Goal: Check status

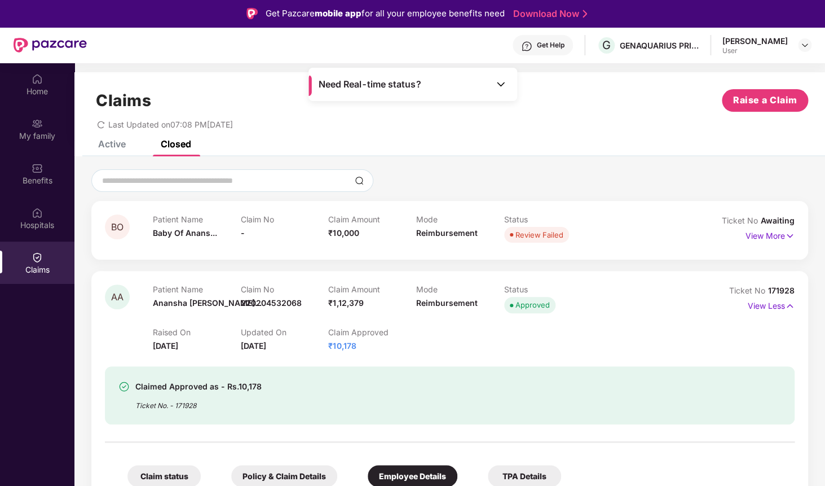
scroll to position [175, 0]
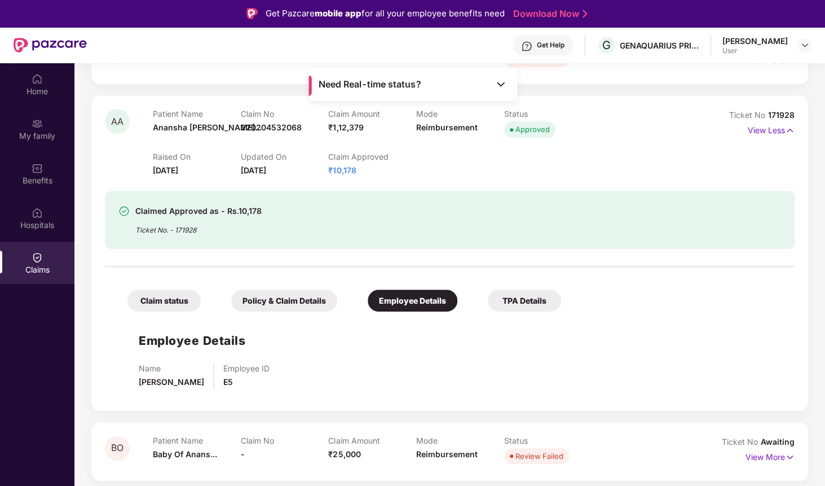
click at [43, 270] on div "Claims" at bounding box center [37, 269] width 74 height 11
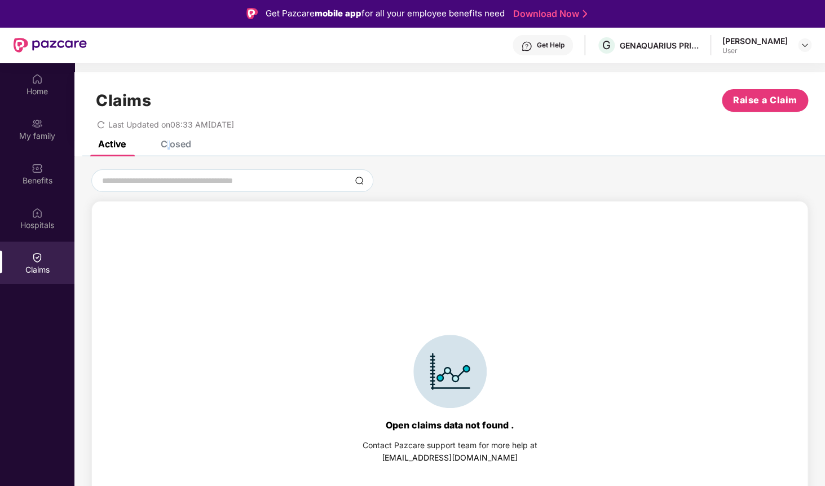
click at [169, 148] on div "Closed" at bounding box center [176, 143] width 30 height 11
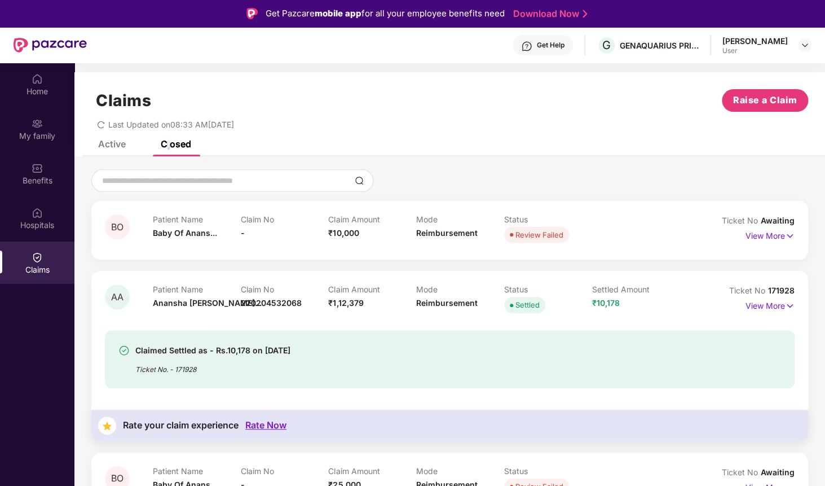
scroll to position [44, 0]
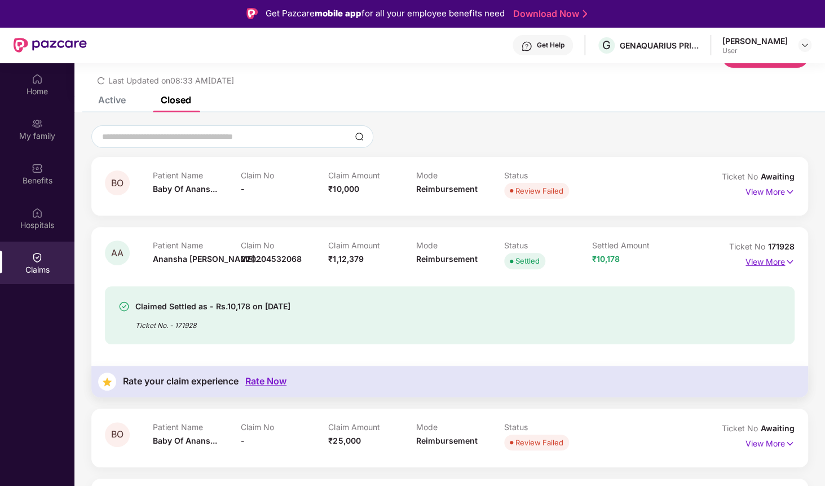
click at [765, 264] on p "View More" at bounding box center [770, 260] width 49 height 15
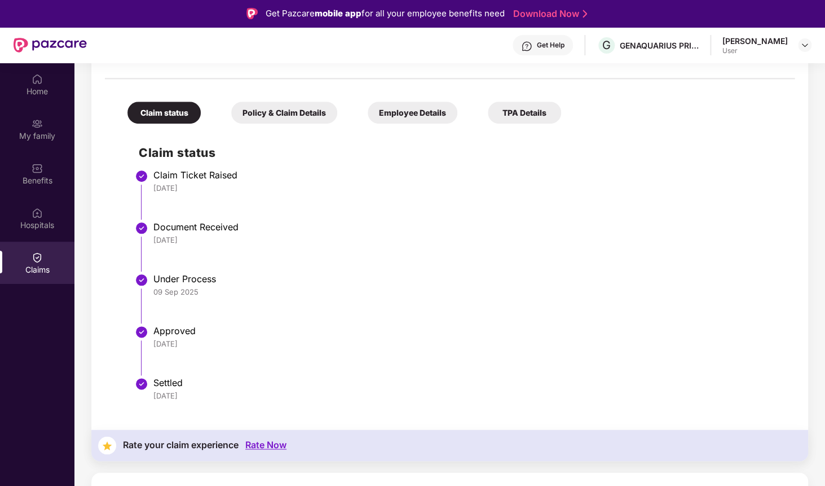
scroll to position [366, 0]
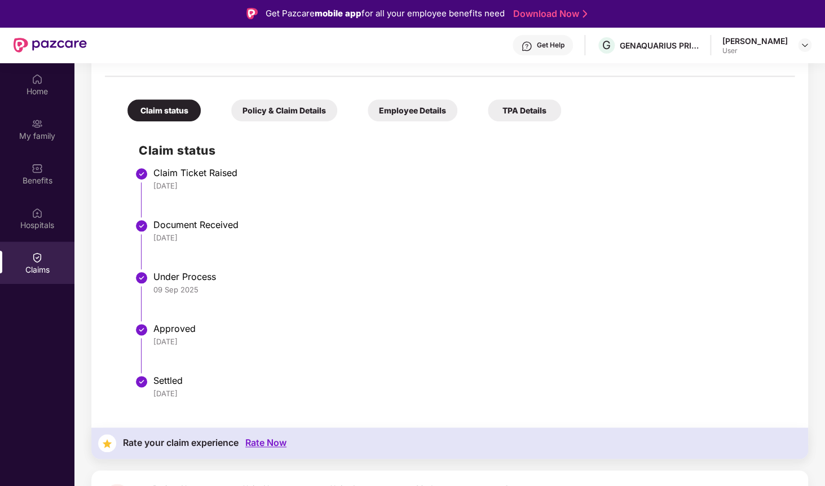
click at [296, 109] on div "Policy & Claim Details" at bounding box center [284, 110] width 106 height 22
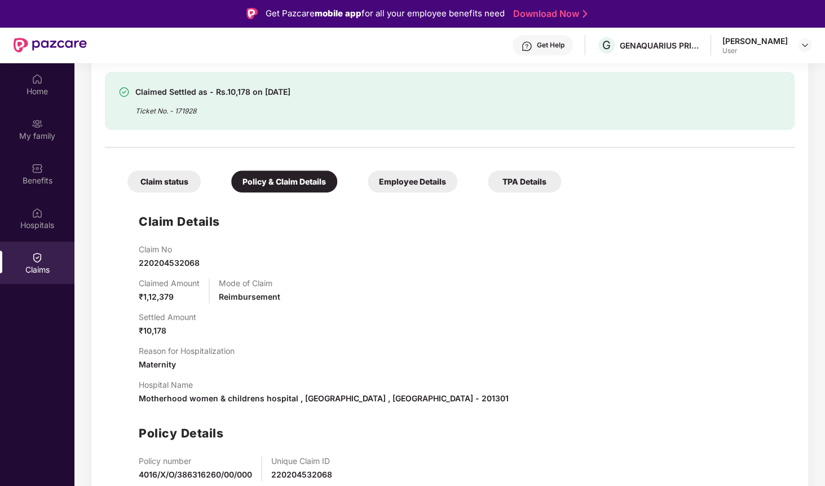
click at [504, 182] on div "TPA Details" at bounding box center [524, 181] width 73 height 22
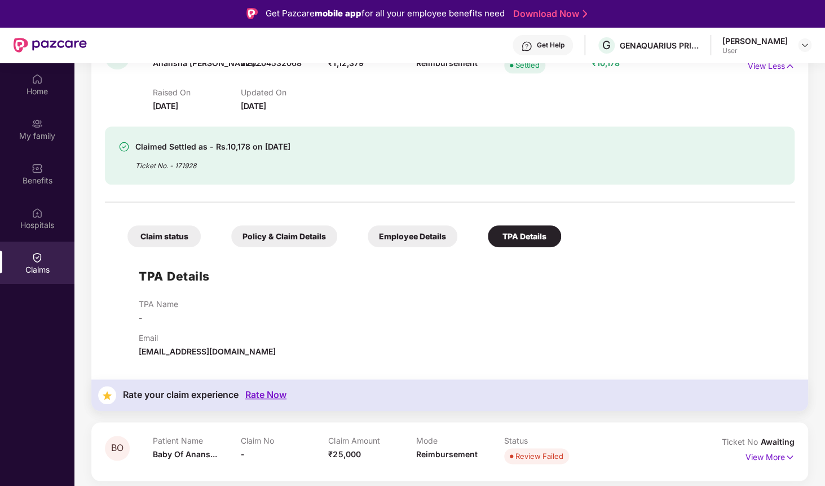
click at [158, 235] on div "Claim status" at bounding box center [163, 236] width 73 height 22
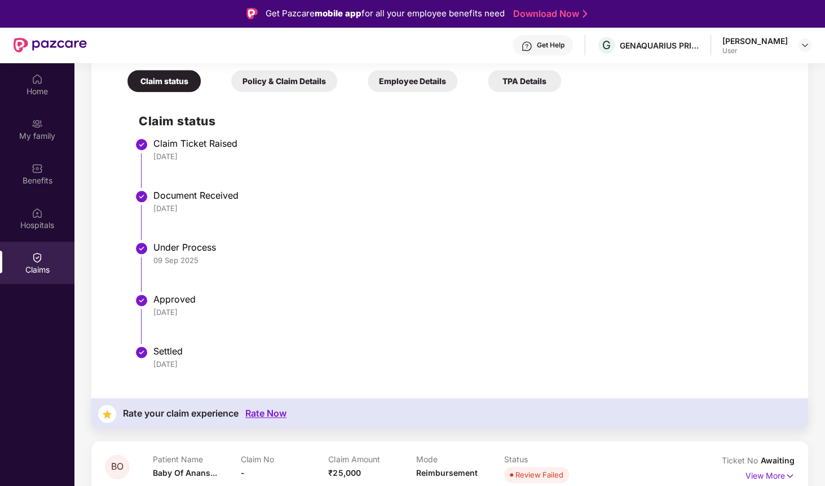
scroll to position [396, 0]
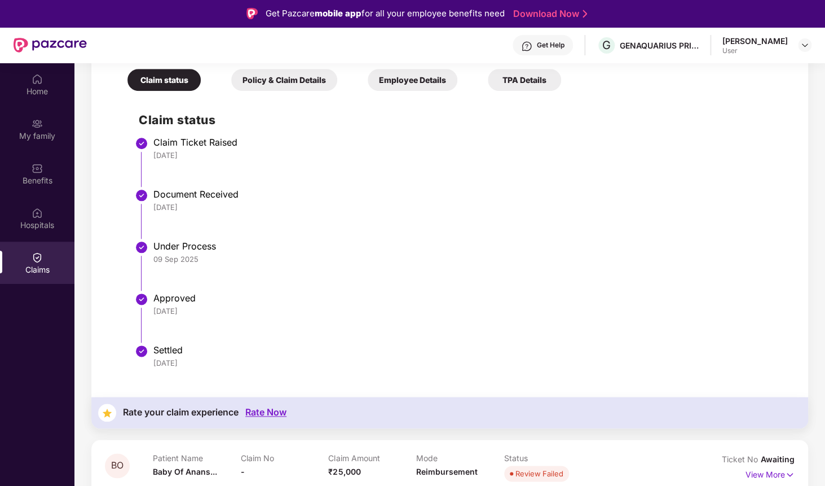
click at [295, 89] on div "Policy & Claim Details" at bounding box center [284, 80] width 106 height 22
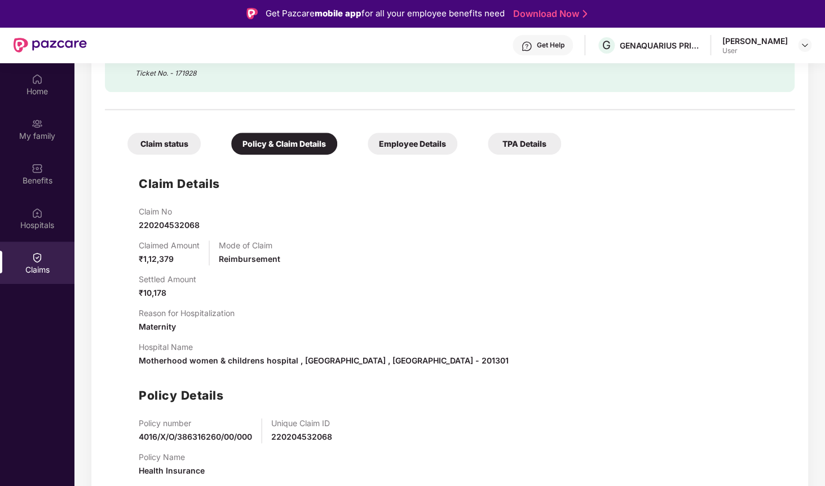
scroll to position [324, 0]
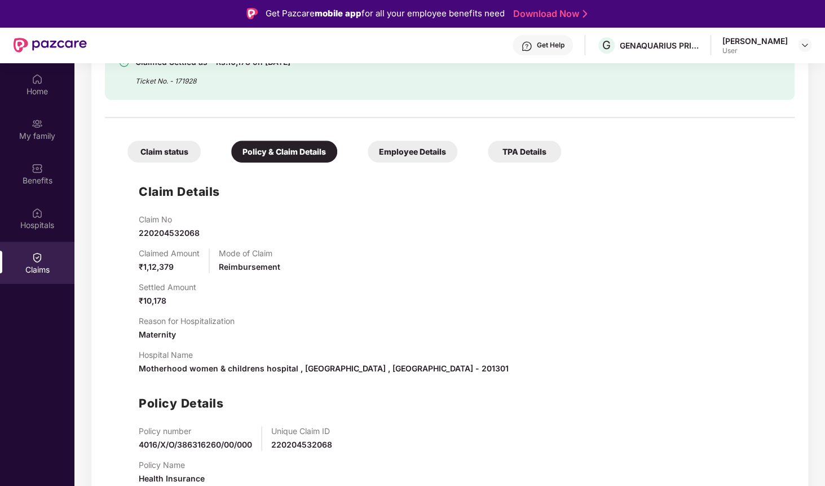
click at [386, 165] on div "Claim status Policy & Claim Details Employee Details TPA Details Claim Details …" at bounding box center [450, 309] width 690 height 370
click at [155, 163] on div "Claim status Policy & Claim Details Employee Details TPA Details Claim Details …" at bounding box center [450, 309] width 690 height 370
click at [155, 155] on div "Claim status" at bounding box center [163, 151] width 73 height 22
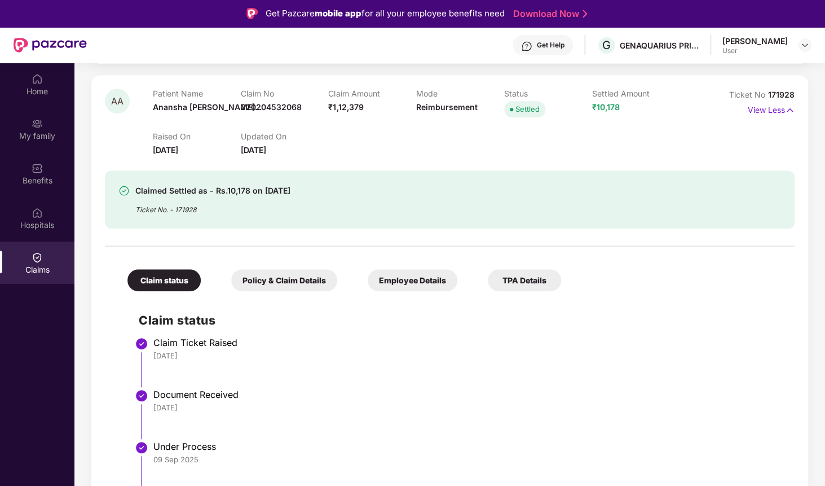
scroll to position [188, 0]
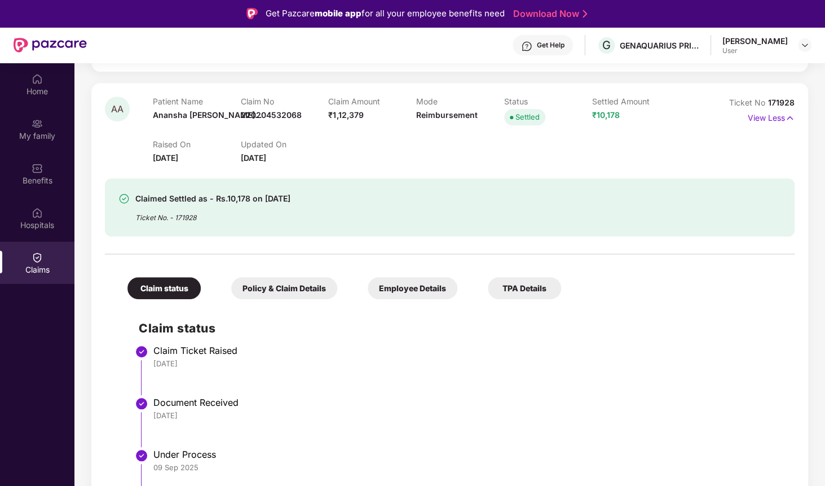
click at [287, 300] on div "Claim status Policy & Claim Details Employee Details TPA Details Claim status C…" at bounding box center [450, 421] width 690 height 323
click at [287, 298] on div "Policy & Claim Details" at bounding box center [284, 288] width 106 height 22
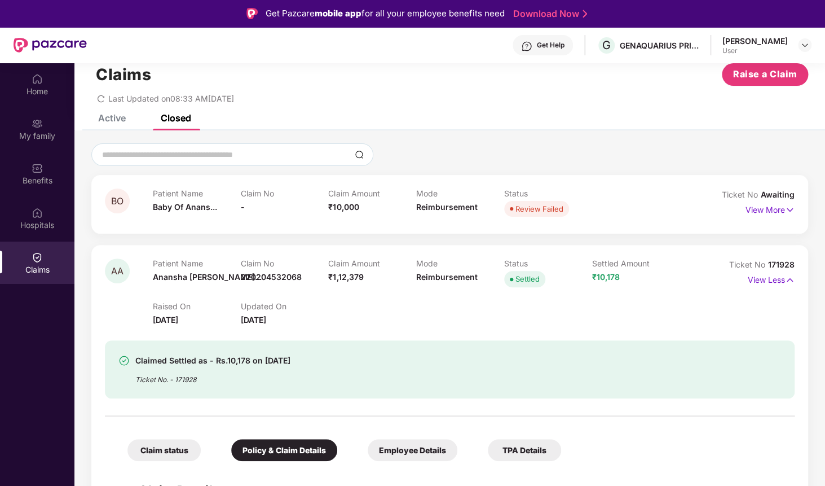
scroll to position [0, 0]
